Goal: Check status

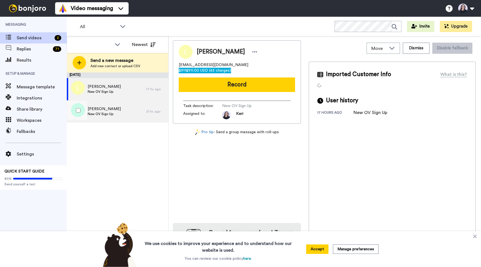
click at [133, 105] on div "[PERSON_NAME] New OV Sign Up" at bounding box center [106, 111] width 79 height 22
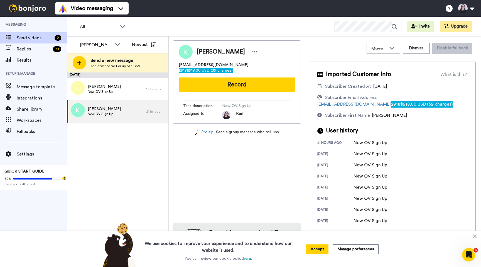
click at [233, 68] on span "$918 $918.00 USD (39 charges)" at bounding box center [206, 71] width 54 height 6
click at [477, 266] on div "×" at bounding box center [240, 270] width 481 height 6
click at [416, 48] on button "Dismiss" at bounding box center [416, 48] width 27 height 11
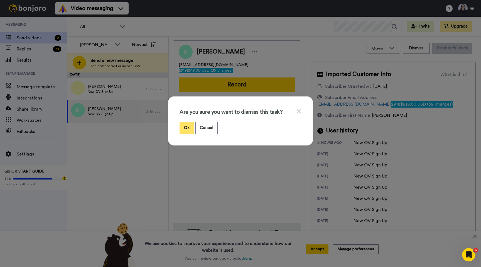
click at [182, 133] on button "Ok" at bounding box center [187, 128] width 14 height 12
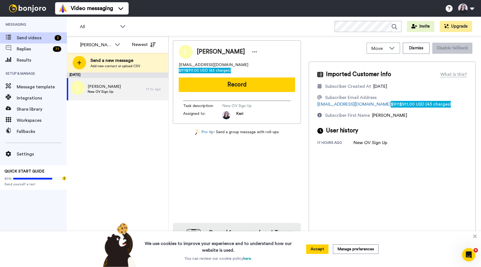
click at [228, 68] on span "$911.00 USD (43 charges)" at bounding box center [208, 70] width 45 height 4
click at [475, 266] on div "×" at bounding box center [240, 270] width 481 height 6
click at [416, 48] on button "Dismiss" at bounding box center [416, 48] width 27 height 11
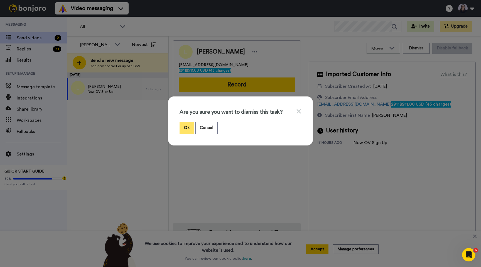
click at [185, 130] on button "Ok" at bounding box center [187, 128] width 14 height 12
